Goal: Task Accomplishment & Management: Manage account settings

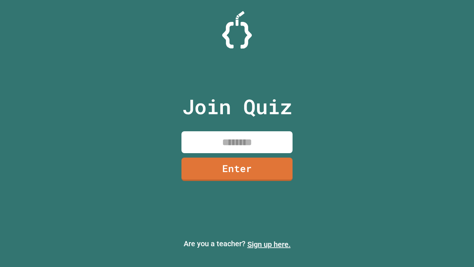
click at [269, 244] on link "Sign up here." at bounding box center [268, 244] width 43 height 9
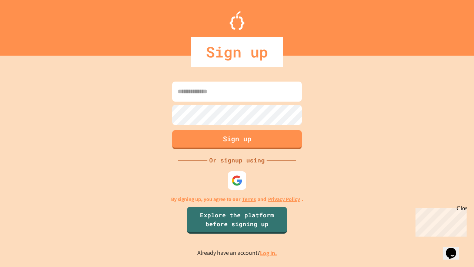
click at [269, 253] on link "Log in." at bounding box center [268, 253] width 17 height 8
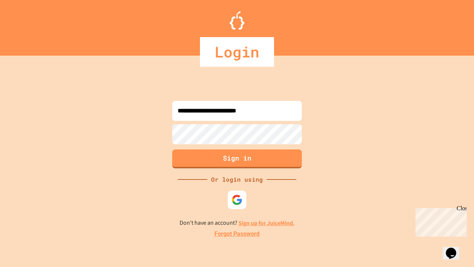
type input "**********"
